Goal: Navigation & Orientation: Find specific page/section

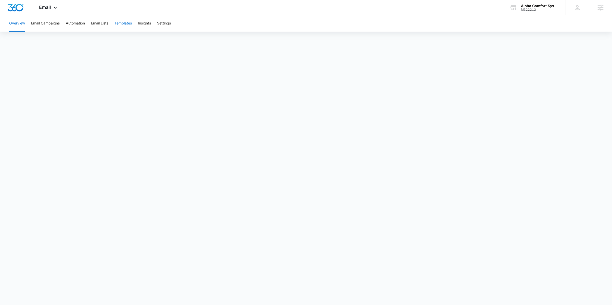
click at [127, 22] on button "Templates" at bounding box center [123, 23] width 17 height 16
click at [129, 23] on button "Templates" at bounding box center [123, 23] width 17 height 16
click at [121, 23] on button "Templates" at bounding box center [123, 23] width 17 height 16
click at [43, 23] on button "Email Campaigns" at bounding box center [45, 23] width 29 height 16
click at [72, 24] on button "Automation" at bounding box center [75, 23] width 19 height 16
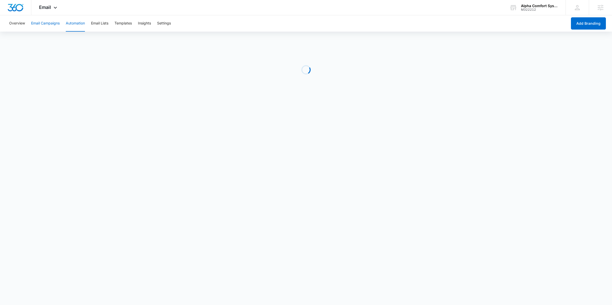
click at [38, 27] on button "Email Campaigns" at bounding box center [45, 23] width 29 height 16
click at [48, 7] on span "Email" at bounding box center [45, 7] width 12 height 5
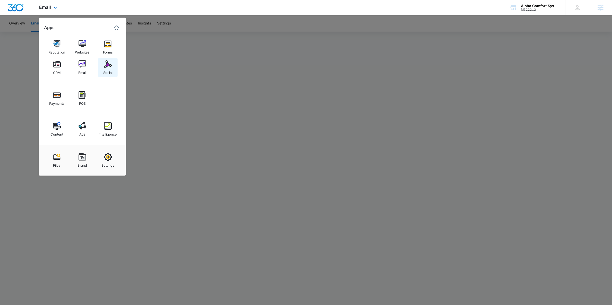
click at [105, 65] on img at bounding box center [108, 64] width 8 height 8
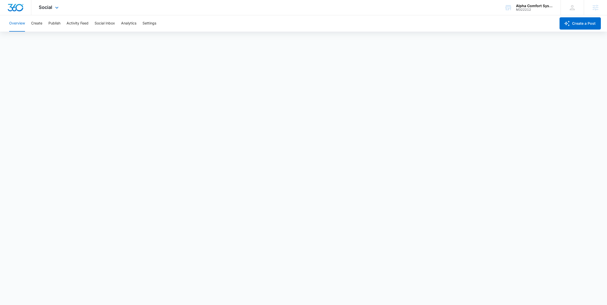
scroll to position [2, 0]
click at [38, 24] on button "Create" at bounding box center [36, 23] width 11 height 16
click at [536, 8] on div "M322212" at bounding box center [534, 10] width 37 height 4
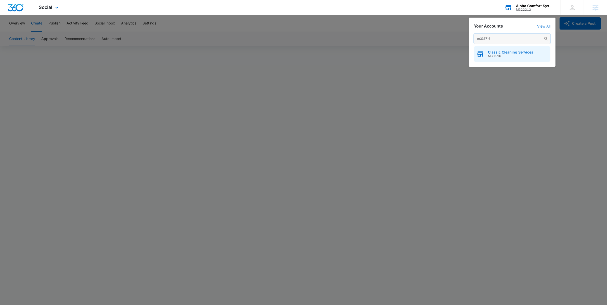
type input "m336716"
click at [511, 56] on span "M336716" at bounding box center [510, 56] width 45 height 4
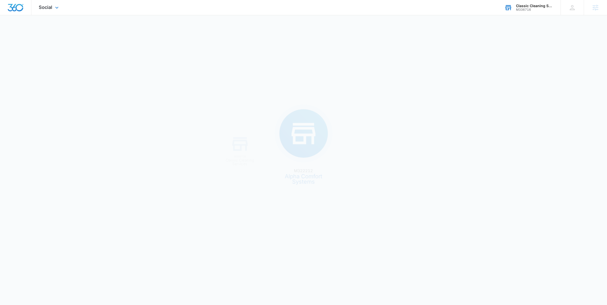
scroll to position [0, 0]
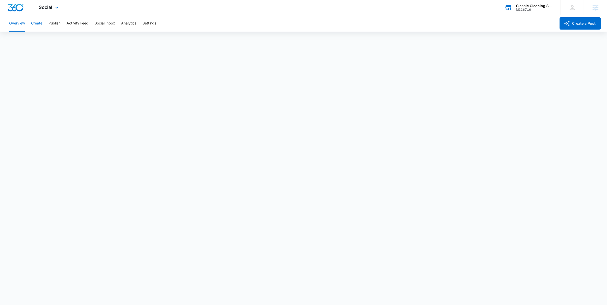
click at [39, 22] on button "Create" at bounding box center [36, 23] width 11 height 16
click at [54, 7] on icon at bounding box center [57, 9] width 6 height 6
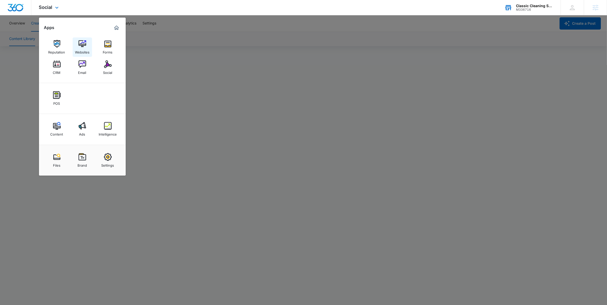
click at [83, 47] on img at bounding box center [83, 44] width 8 height 8
